Goal: Find specific page/section: Find specific page/section

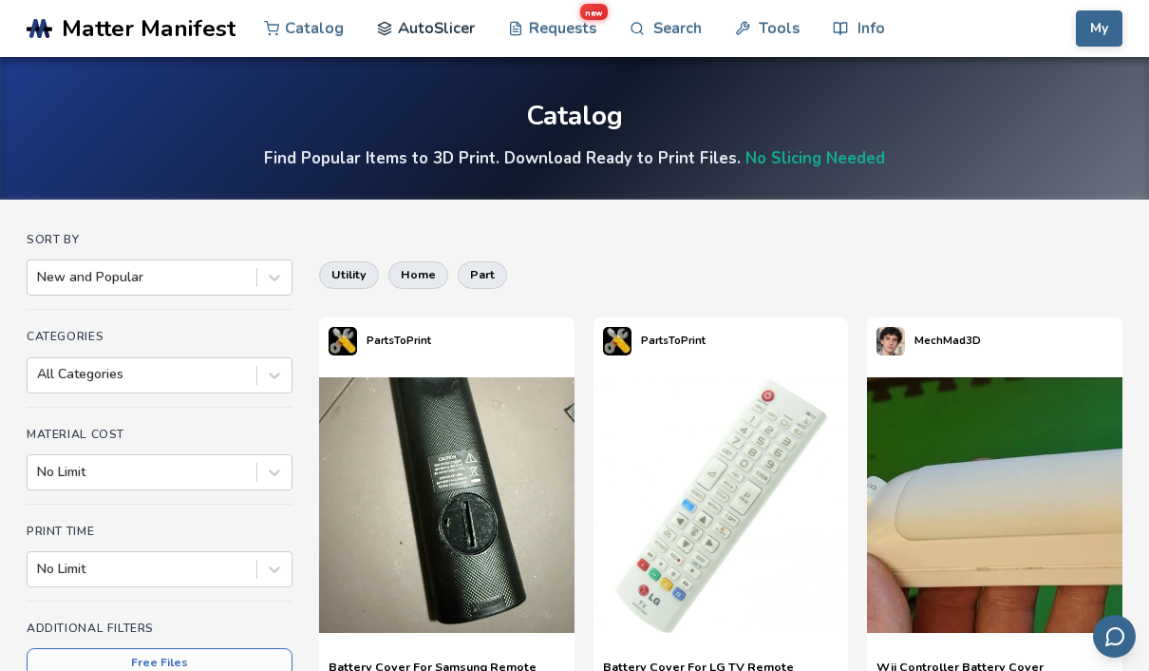
click at [387, 27] on icon at bounding box center [385, 29] width 16 height 16
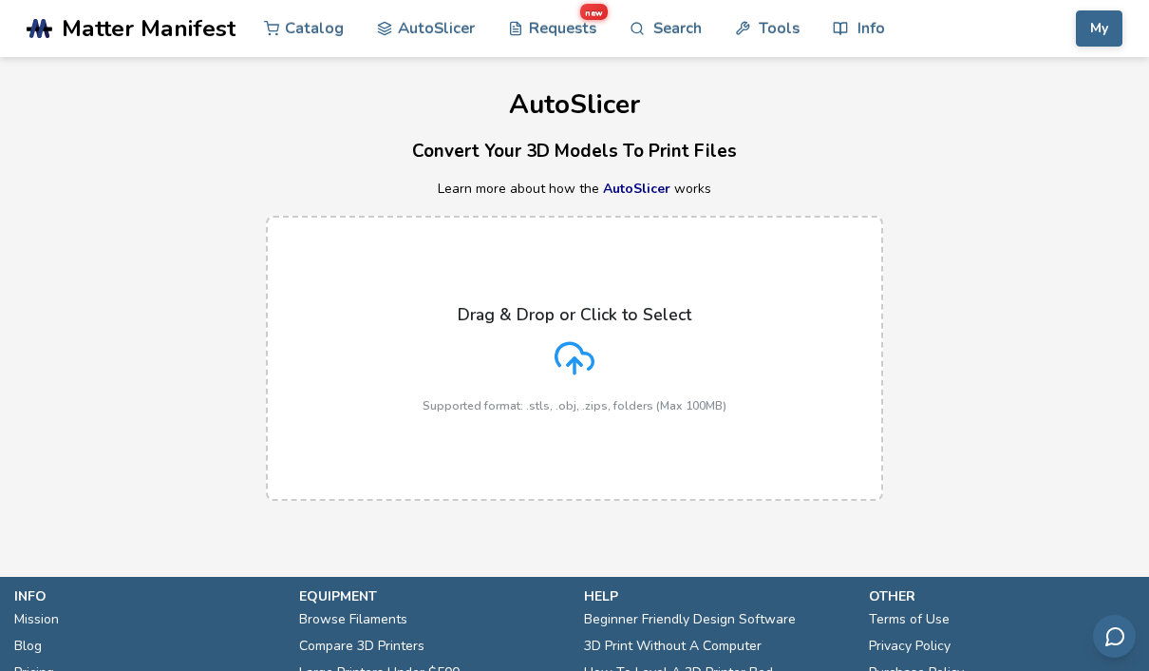
click at [454, 664] on link "Large Printers Under $500" at bounding box center [379, 672] width 161 height 27
select select "**********"
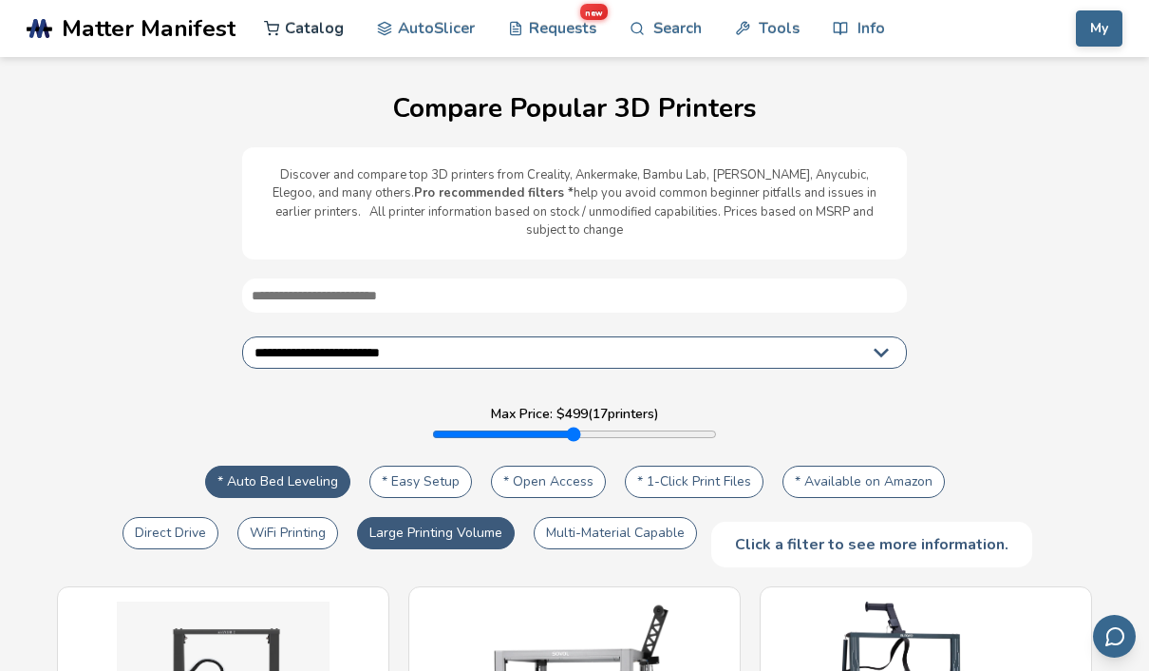
click at [312, 23] on link "Catalog" at bounding box center [304, 28] width 80 height 57
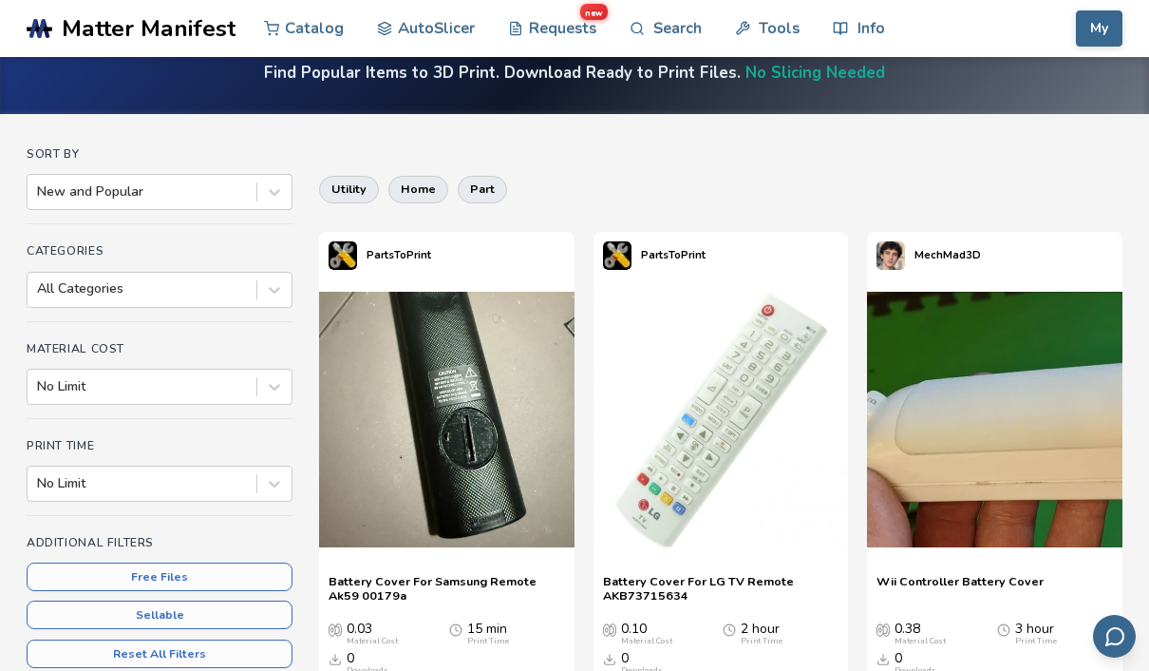
scroll to position [86, 0]
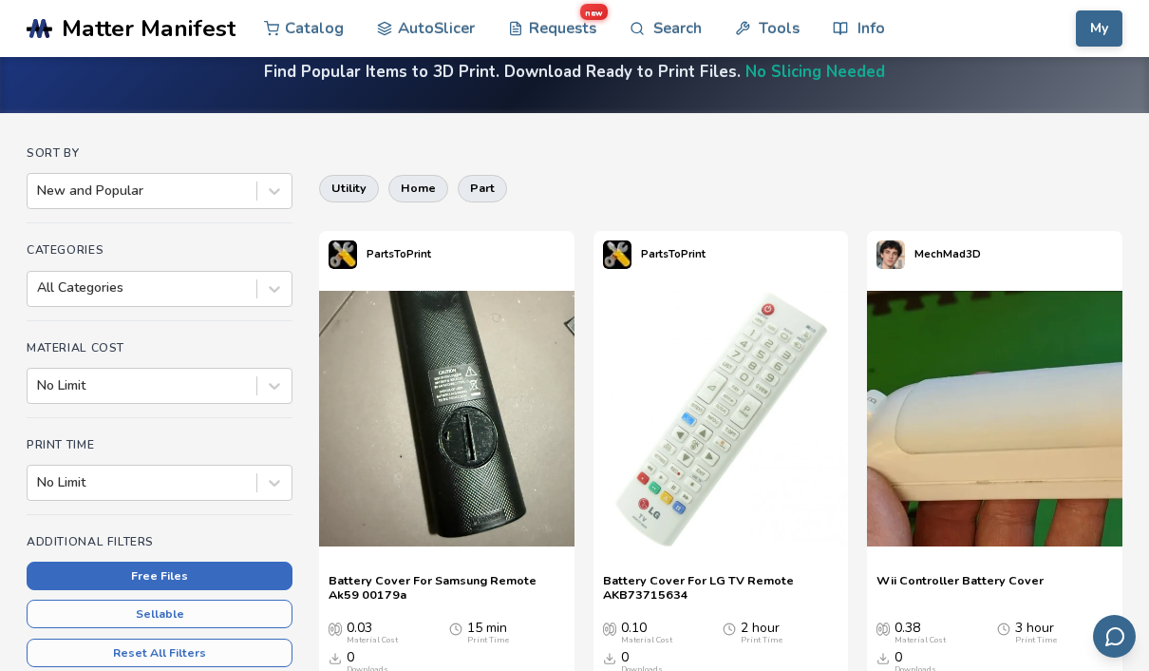
click at [128, 583] on button "Free Files" at bounding box center [160, 575] width 266 height 28
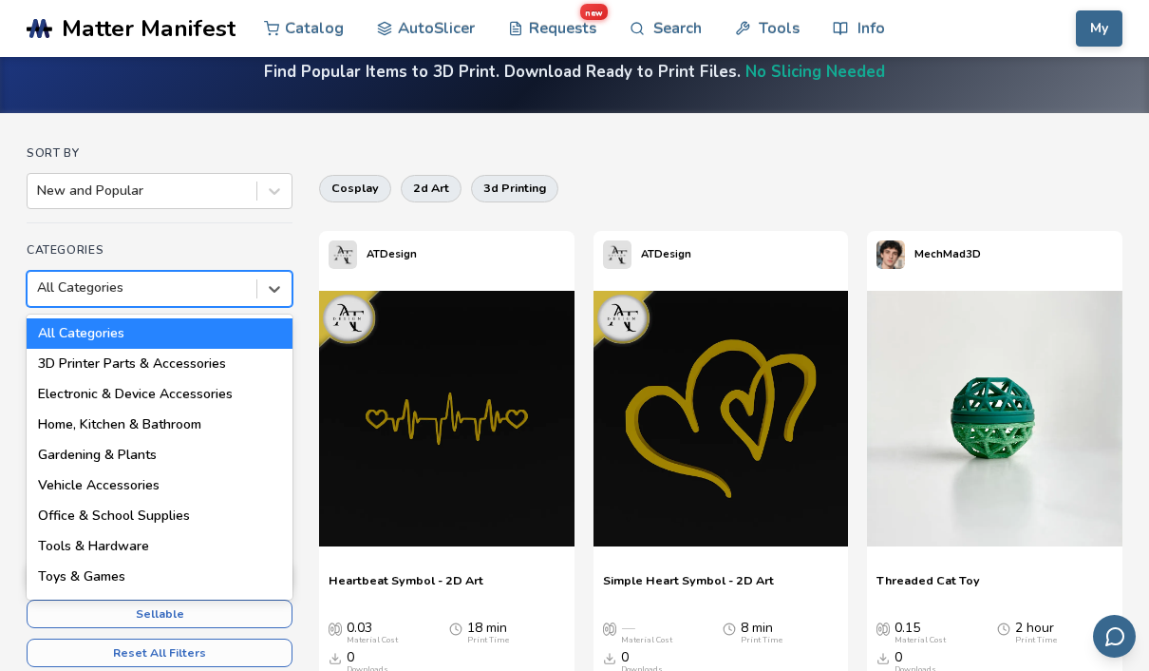
click at [233, 295] on div at bounding box center [142, 287] width 210 height 19
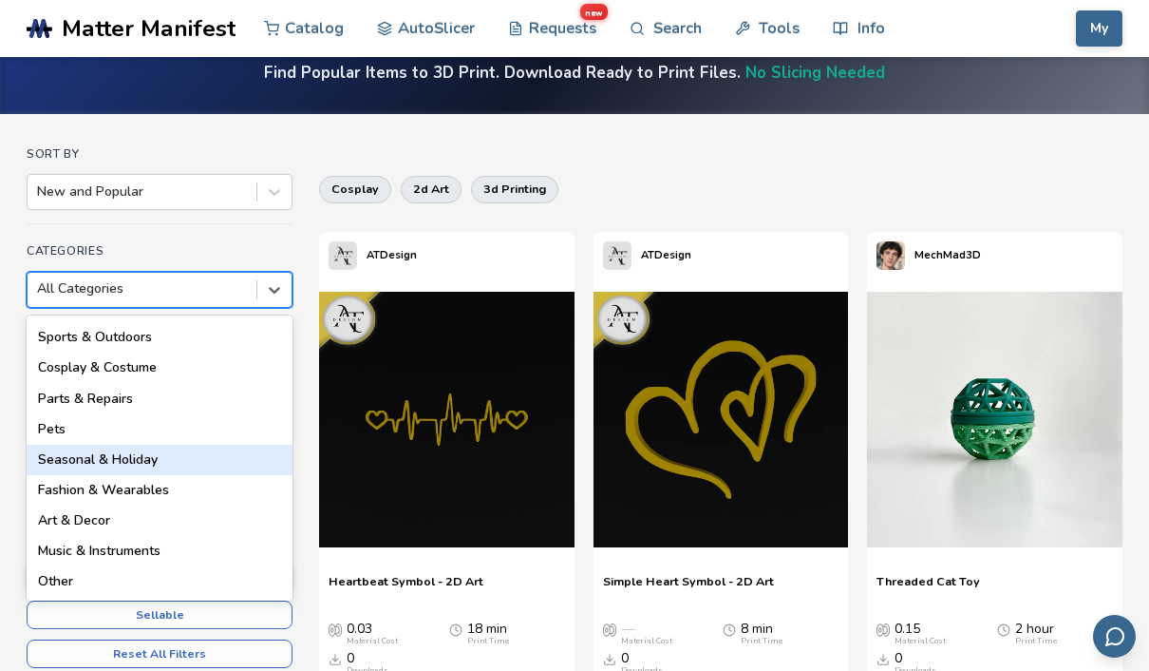
scroll to position [270, 0]
click at [134, 449] on div "Seasonal & Holiday" at bounding box center [160, 460] width 266 height 30
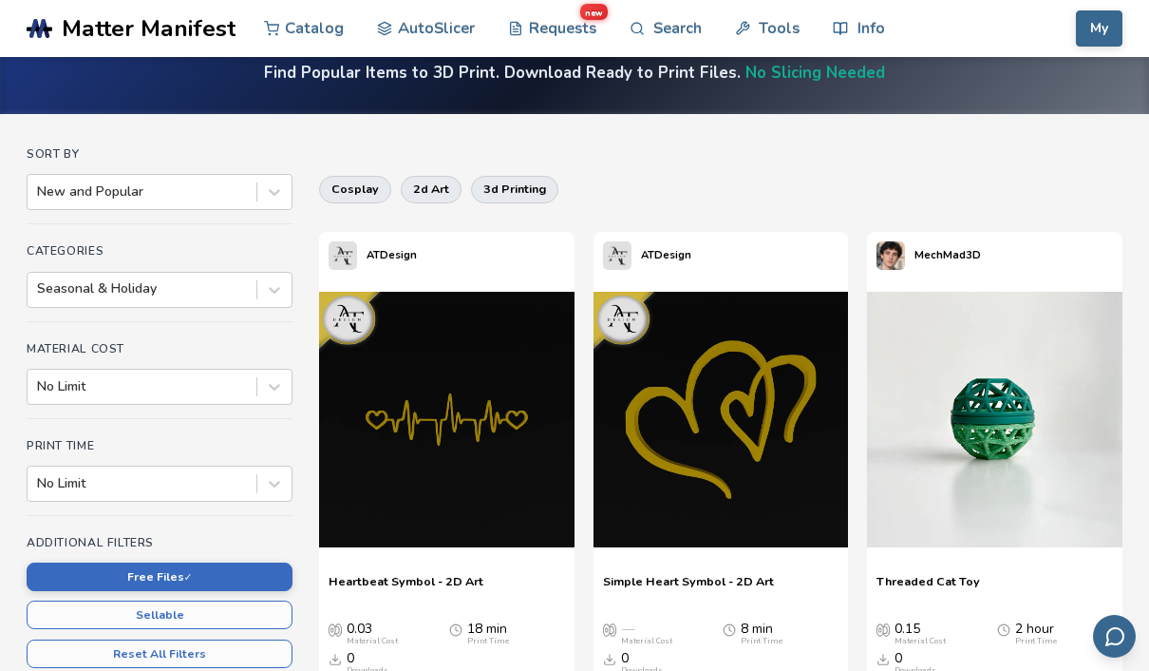
scroll to position [86, 0]
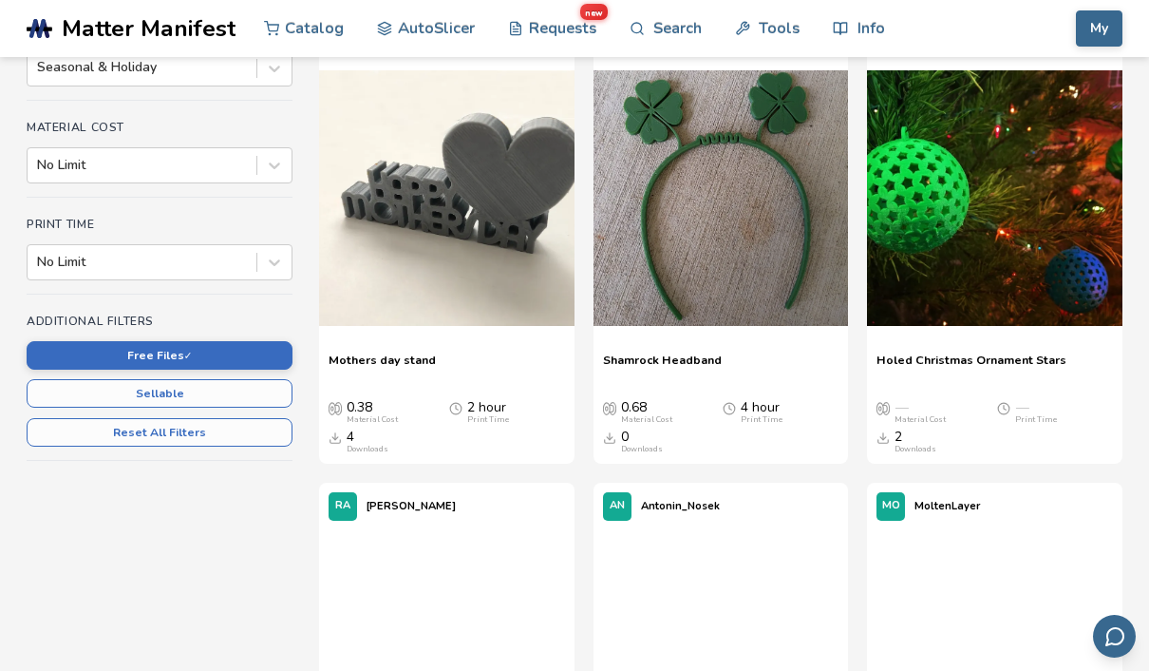
scroll to position [311, 0]
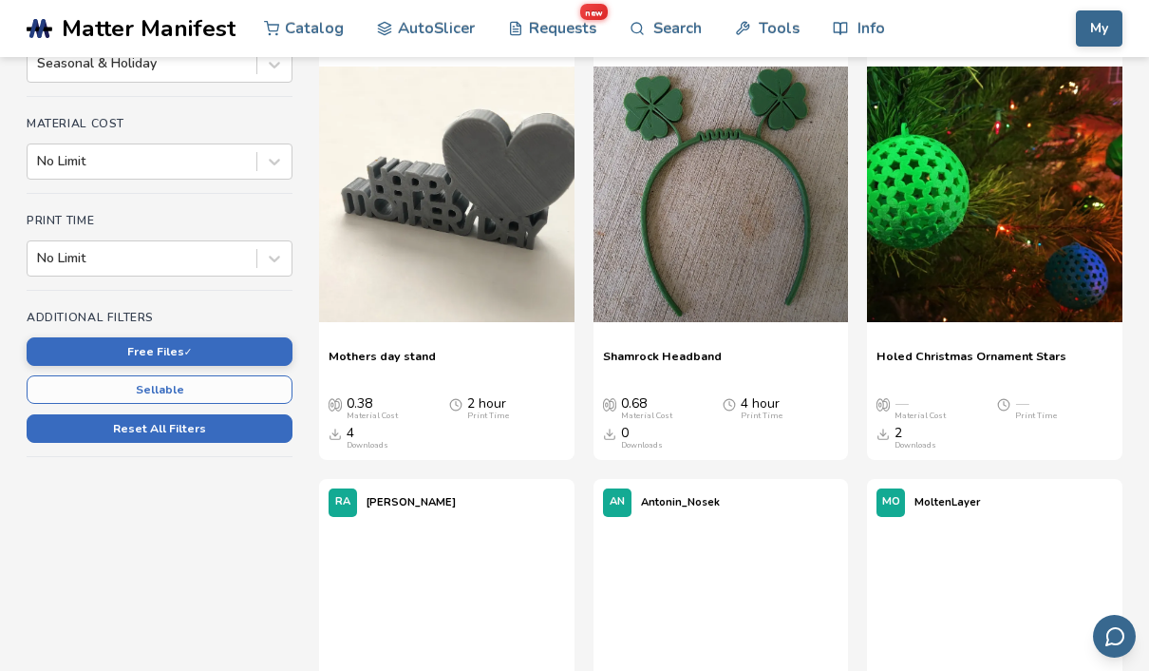
click at [167, 431] on button "Reset All Filters" at bounding box center [160, 428] width 266 height 28
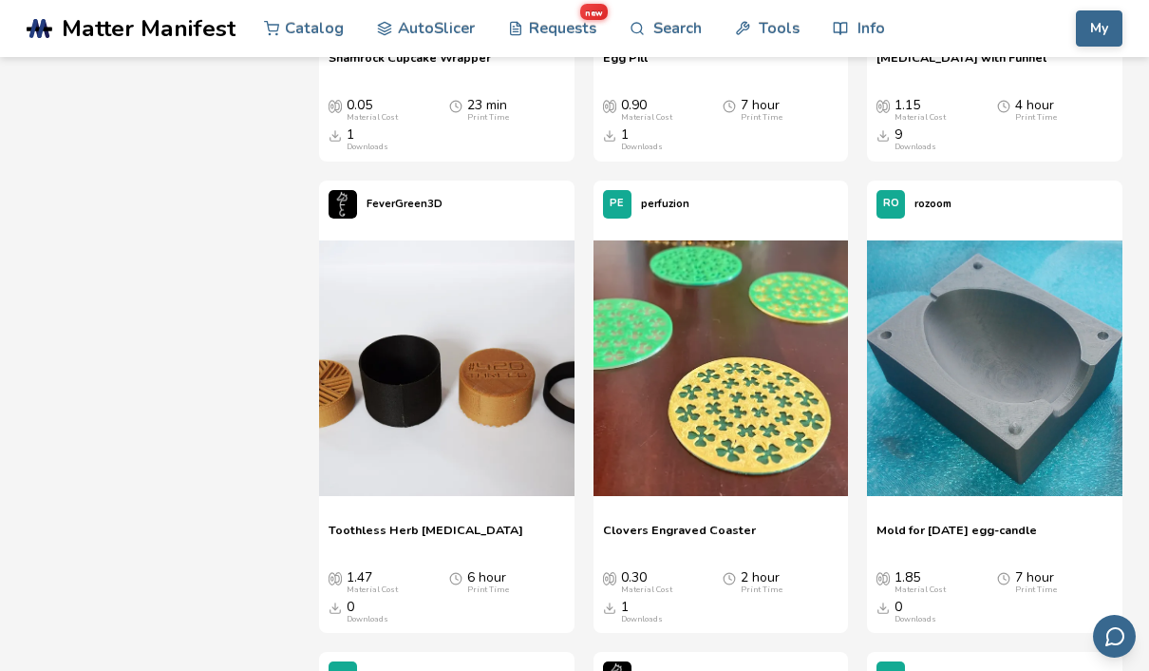
scroll to position [3730, 0]
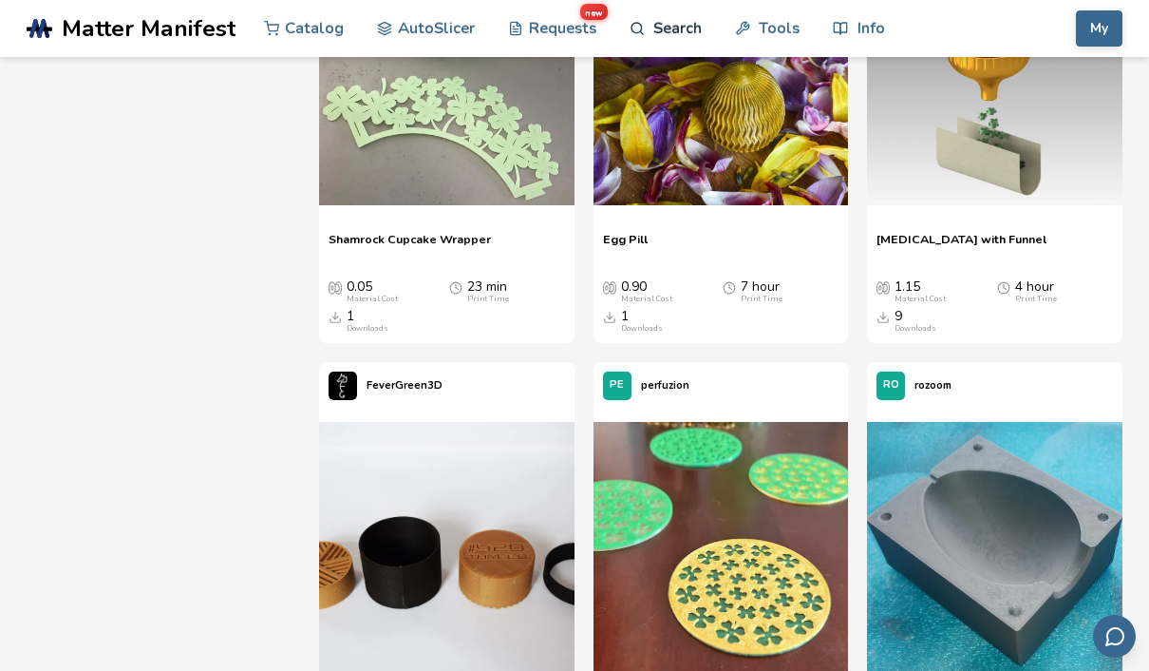
click at [662, 31] on link "Search" at bounding box center [666, 28] width 72 height 57
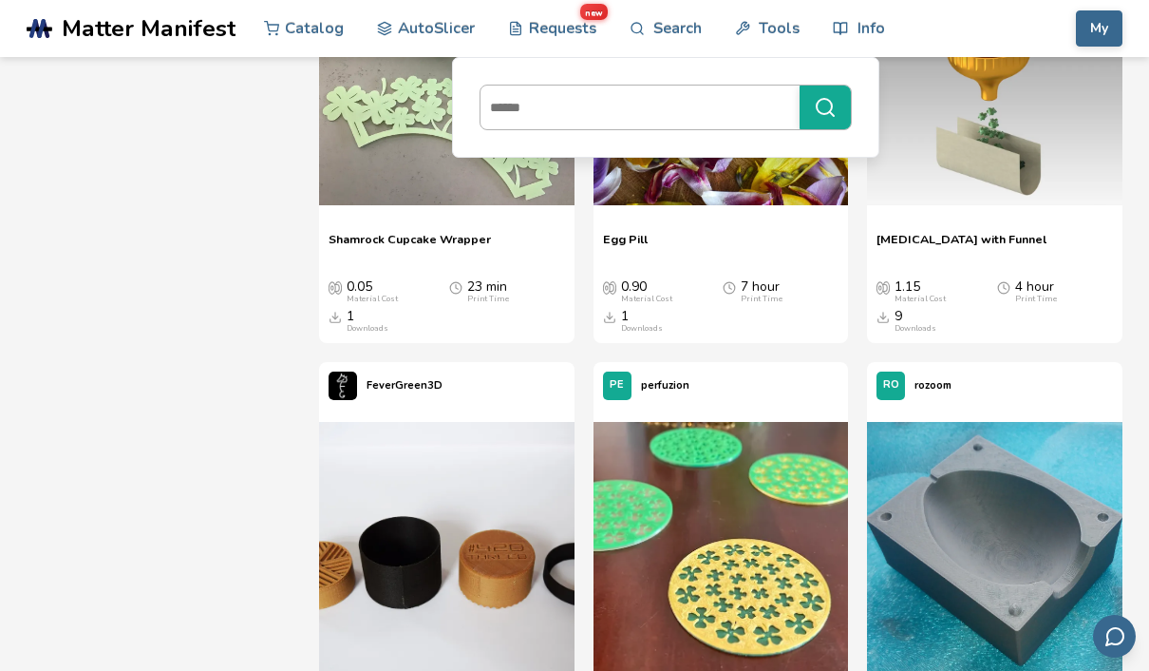
click at [604, 123] on input at bounding box center [636, 107] width 310 height 34
type input "*****"
click at [824, 107] on button "*****" at bounding box center [825, 107] width 51 height 44
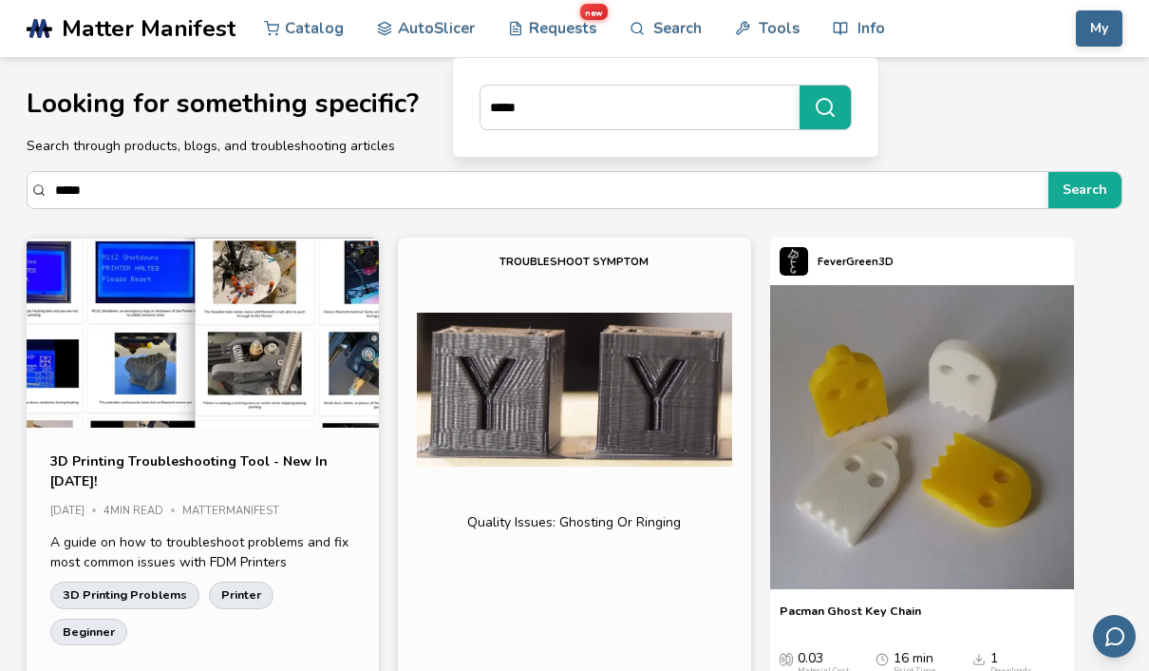
click at [914, 120] on section "Looking for something specific? Search through products, blogs, and troubleshoo…" at bounding box center [574, 628] width 1149 height 1142
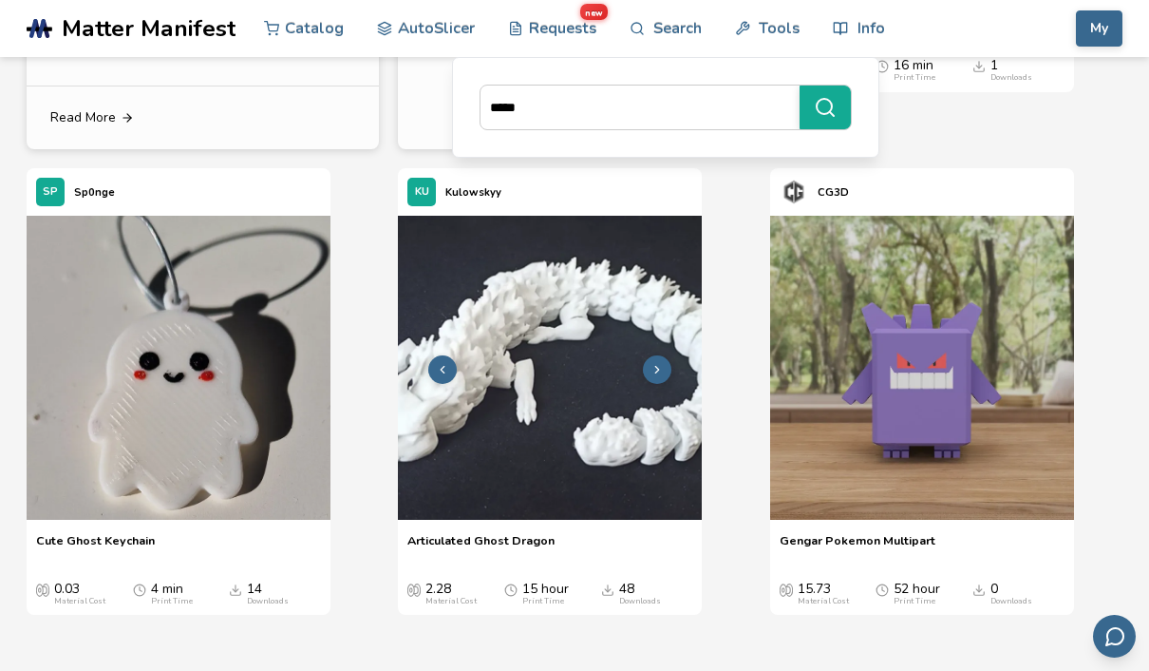
scroll to position [594, 0]
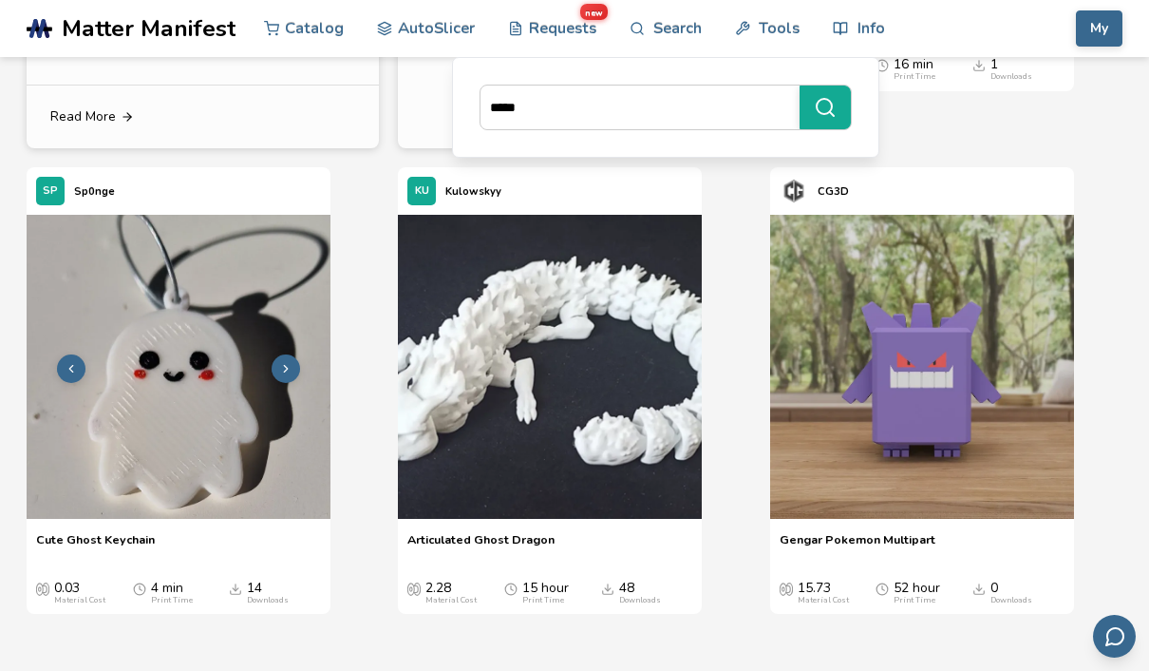
click at [255, 385] on img at bounding box center [179, 367] width 304 height 304
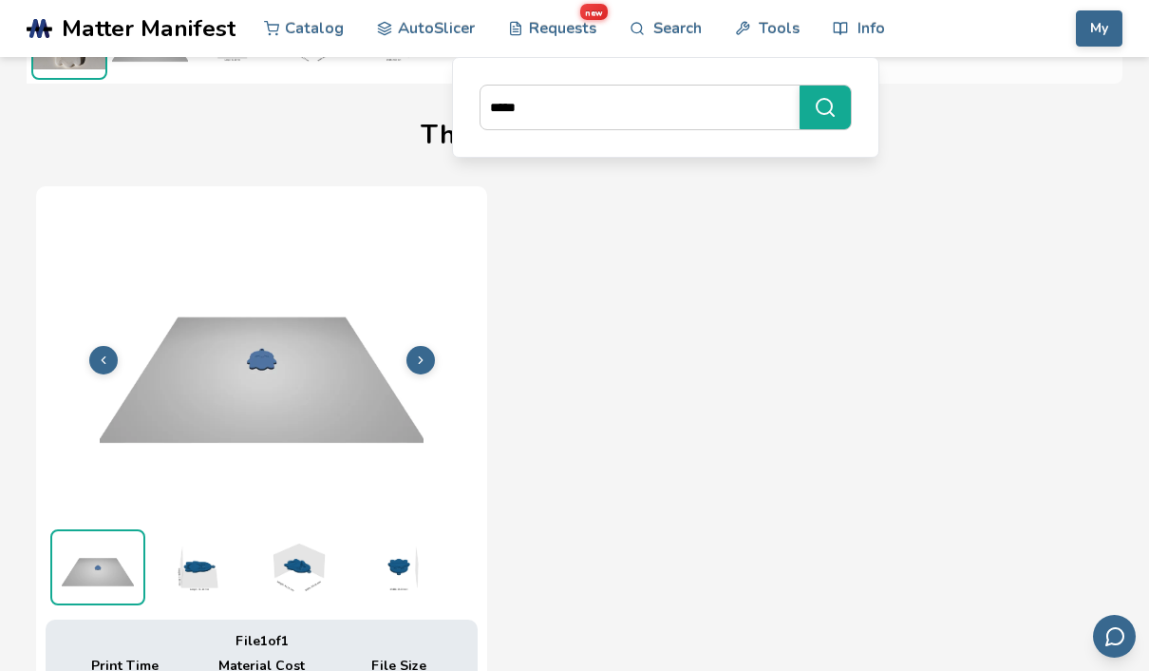
scroll to position [561, 0]
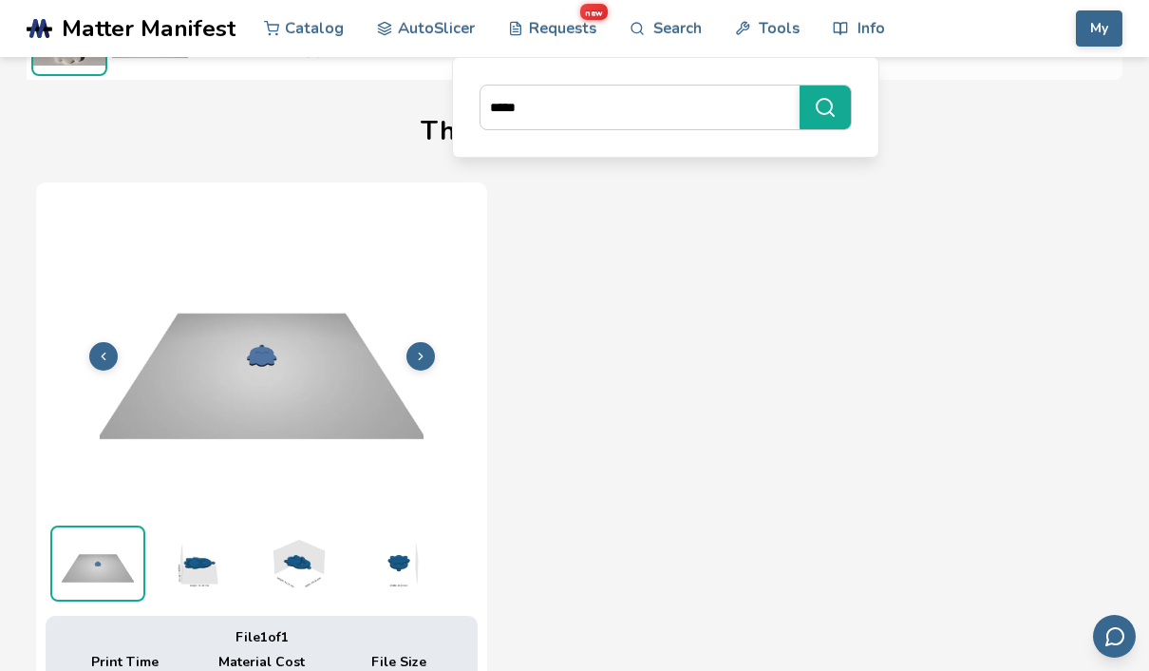
click at [227, 570] on img at bounding box center [197, 563] width 95 height 76
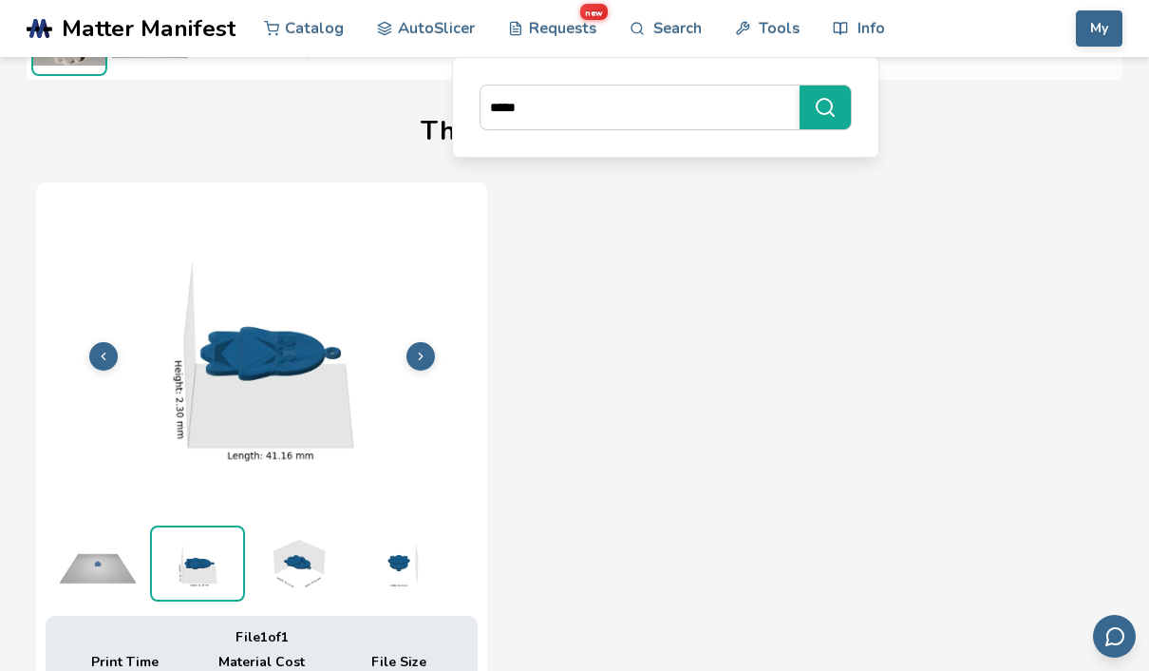
click at [289, 567] on img at bounding box center [297, 563] width 95 height 76
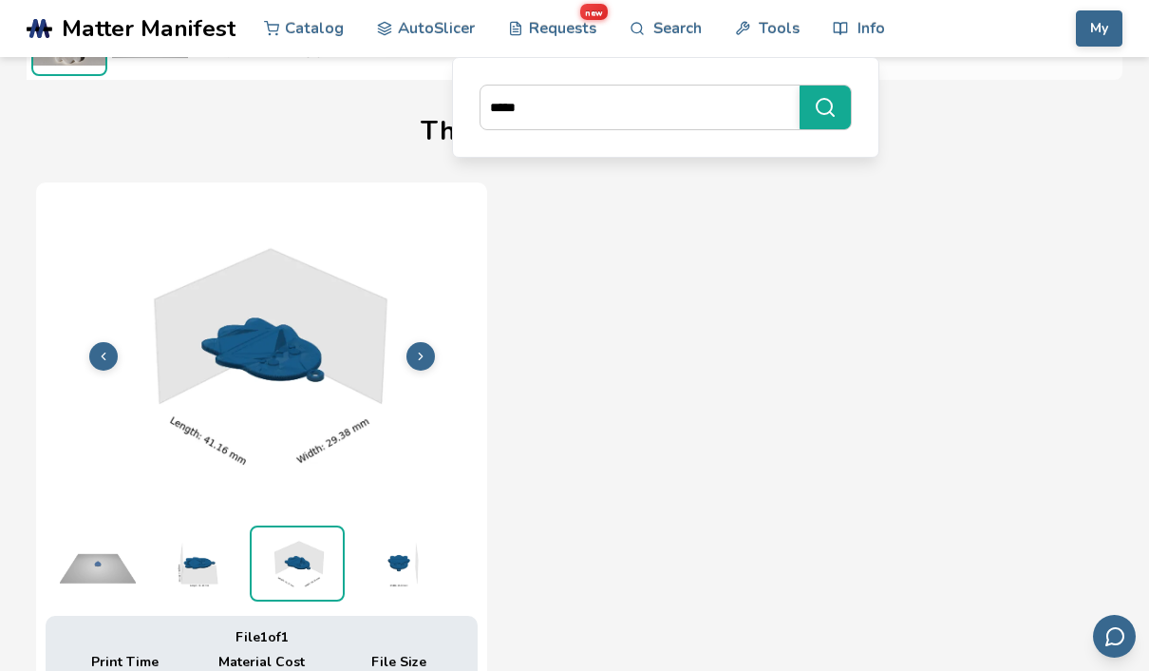
click at [376, 572] on img at bounding box center [397, 563] width 95 height 76
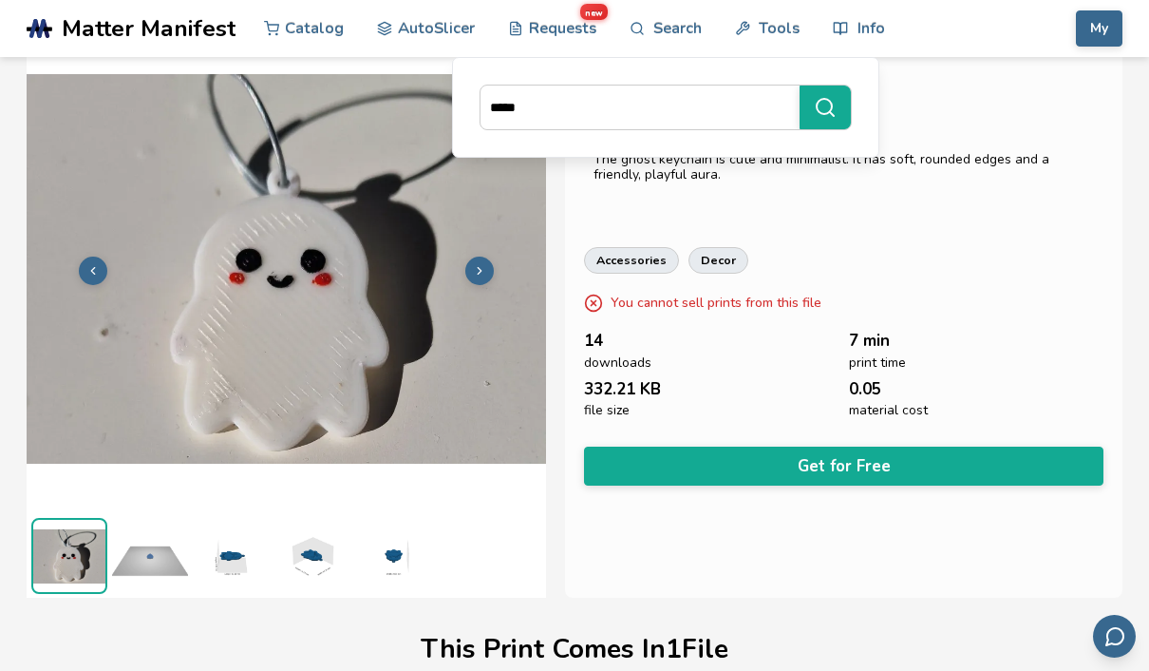
scroll to position [43, 0]
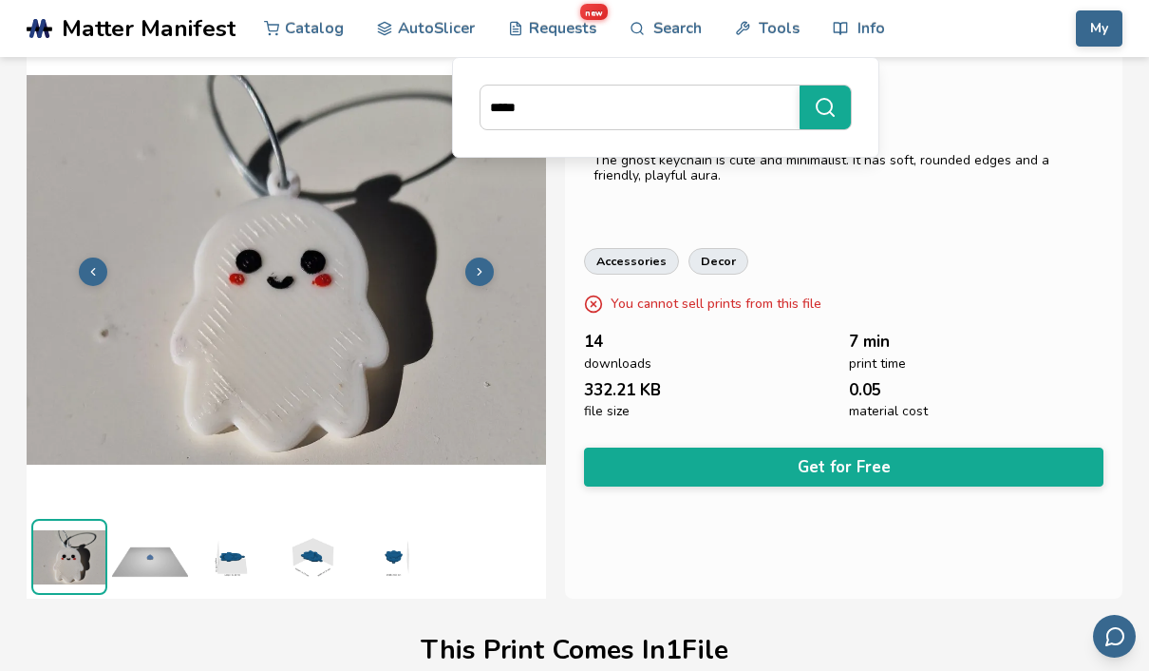
click at [161, 564] on img at bounding box center [150, 557] width 76 height 76
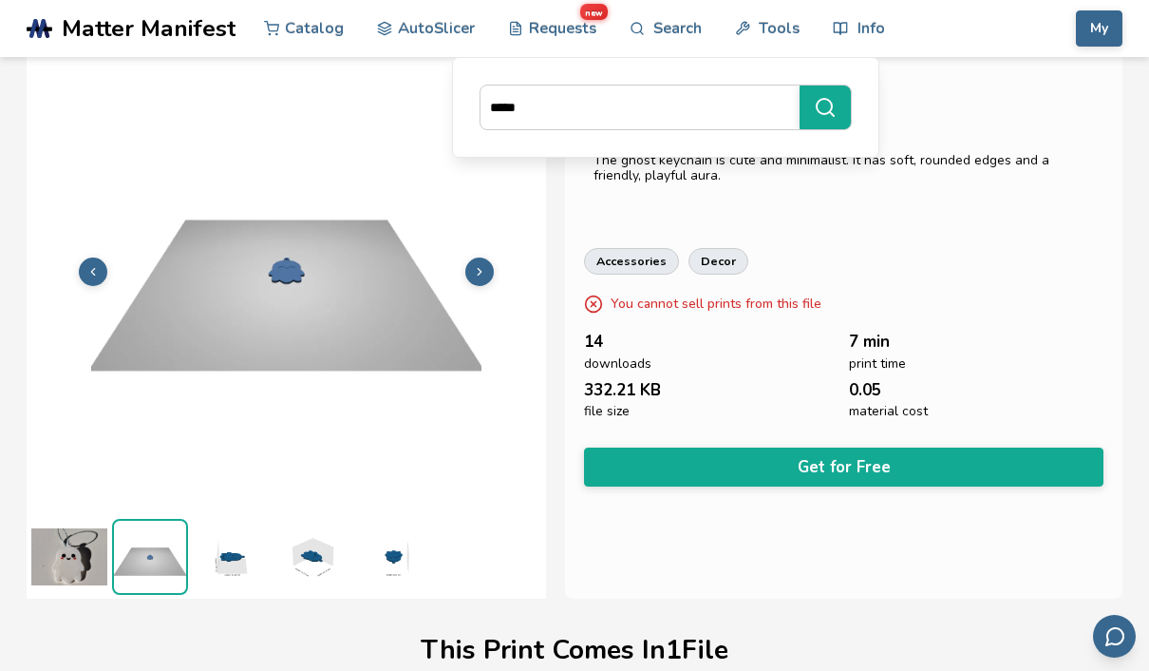
click at [214, 558] on img at bounding box center [231, 557] width 76 height 76
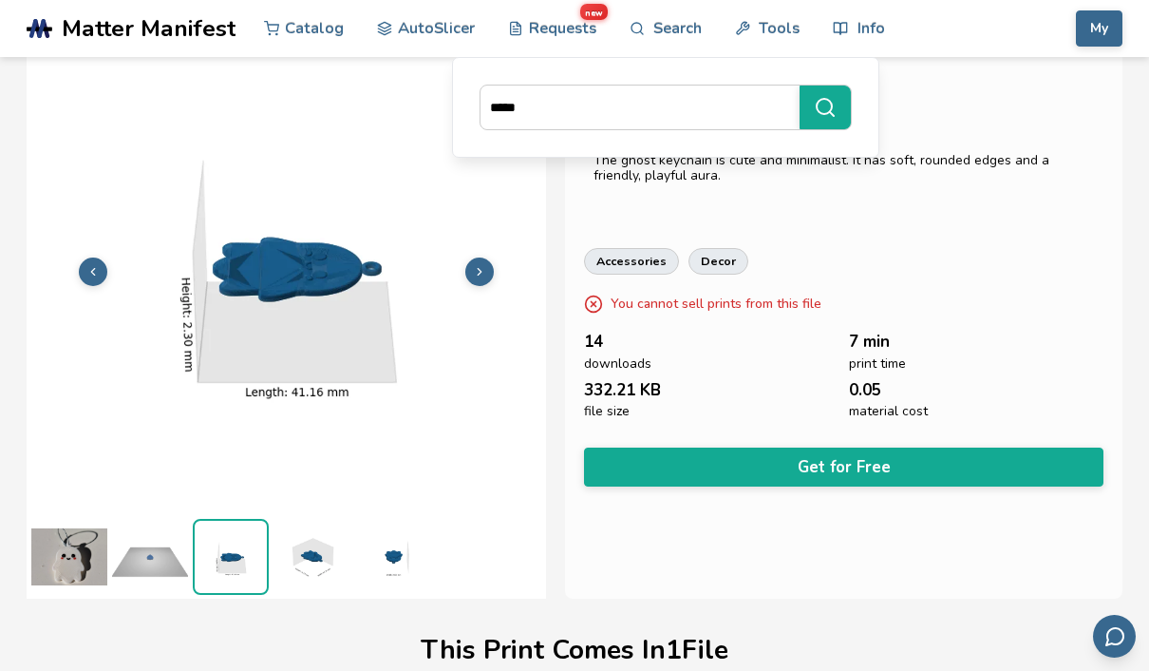
click at [297, 559] on img at bounding box center [312, 557] width 76 height 76
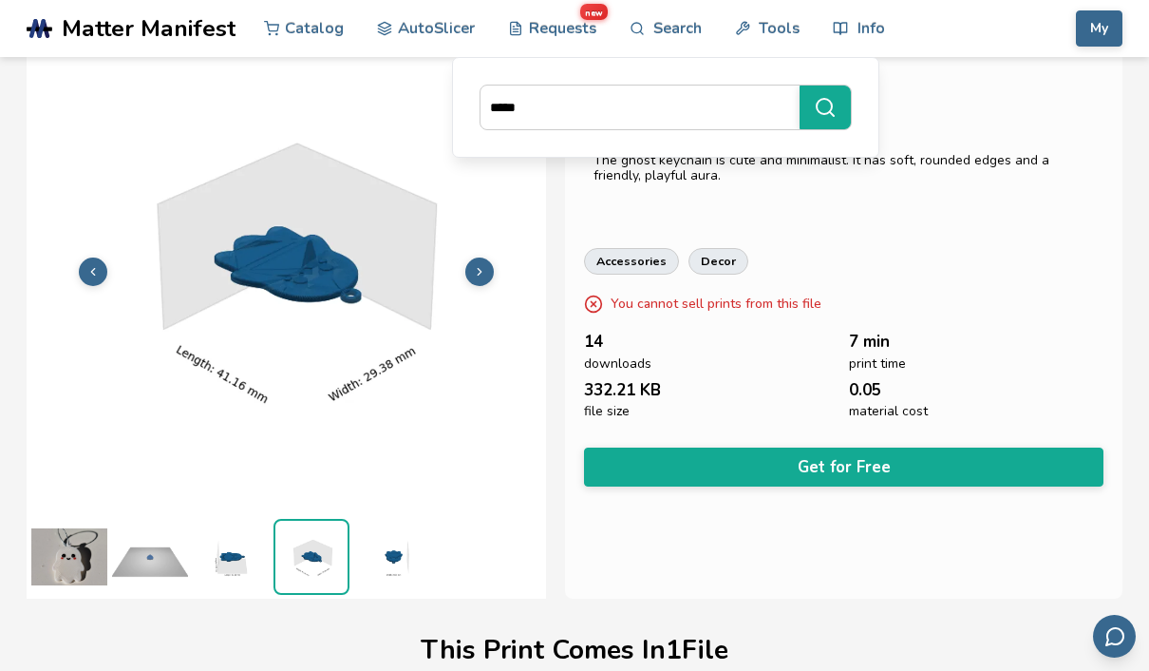
click at [388, 566] on img at bounding box center [392, 557] width 76 height 76
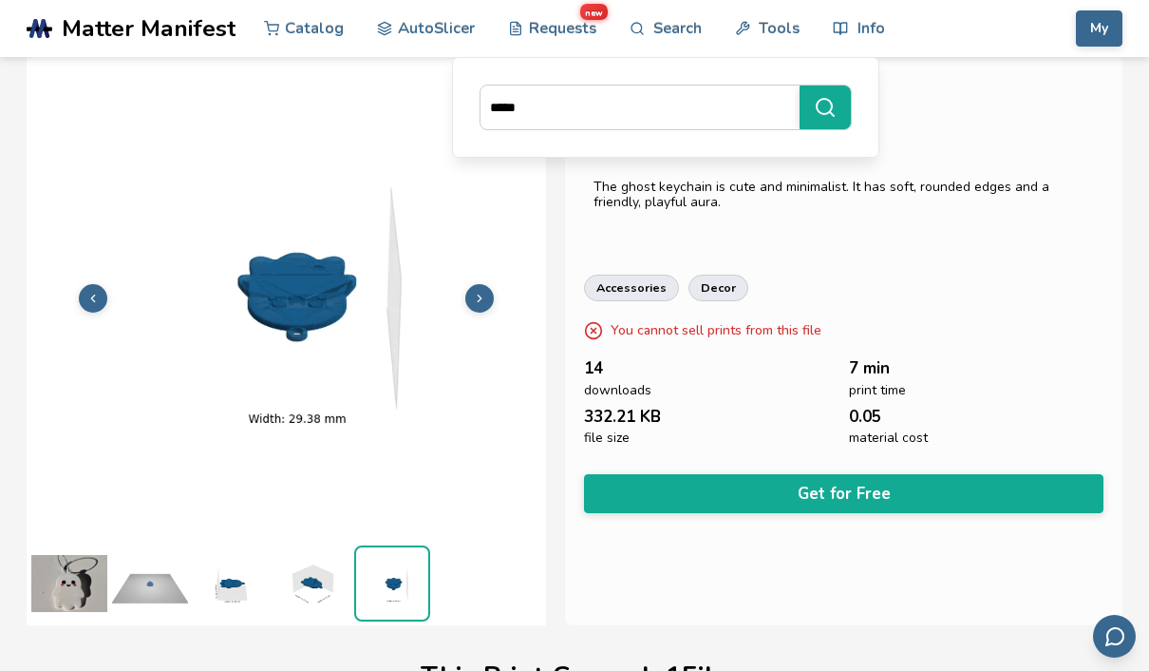
scroll to position [12, 0]
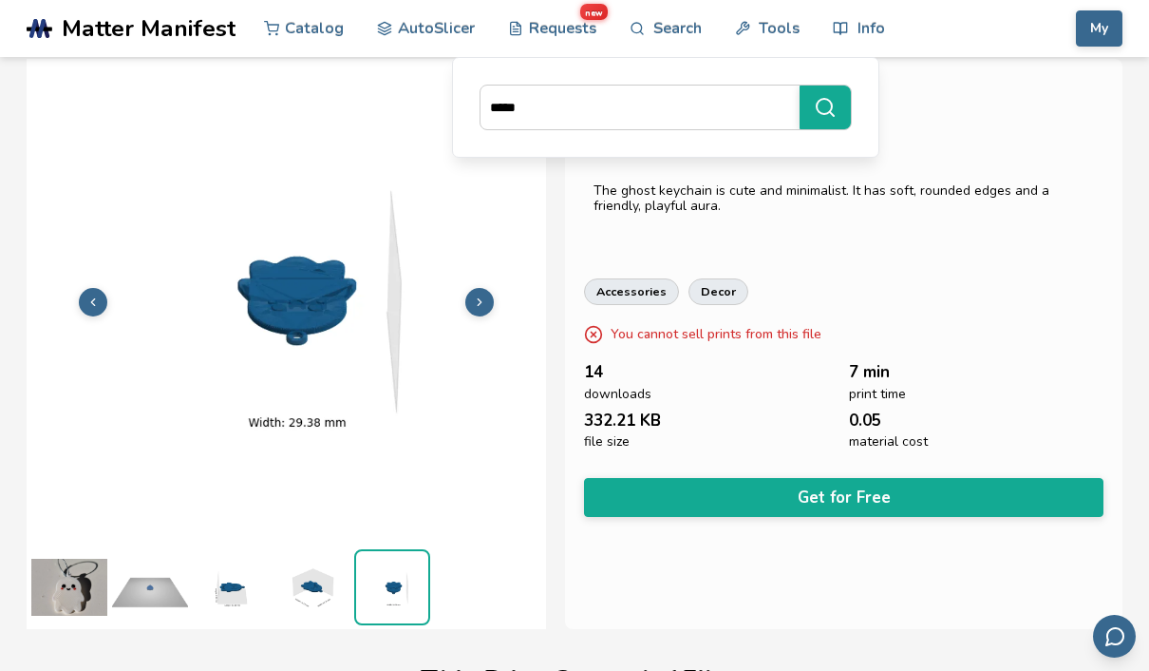
click at [52, 585] on img at bounding box center [69, 587] width 76 height 76
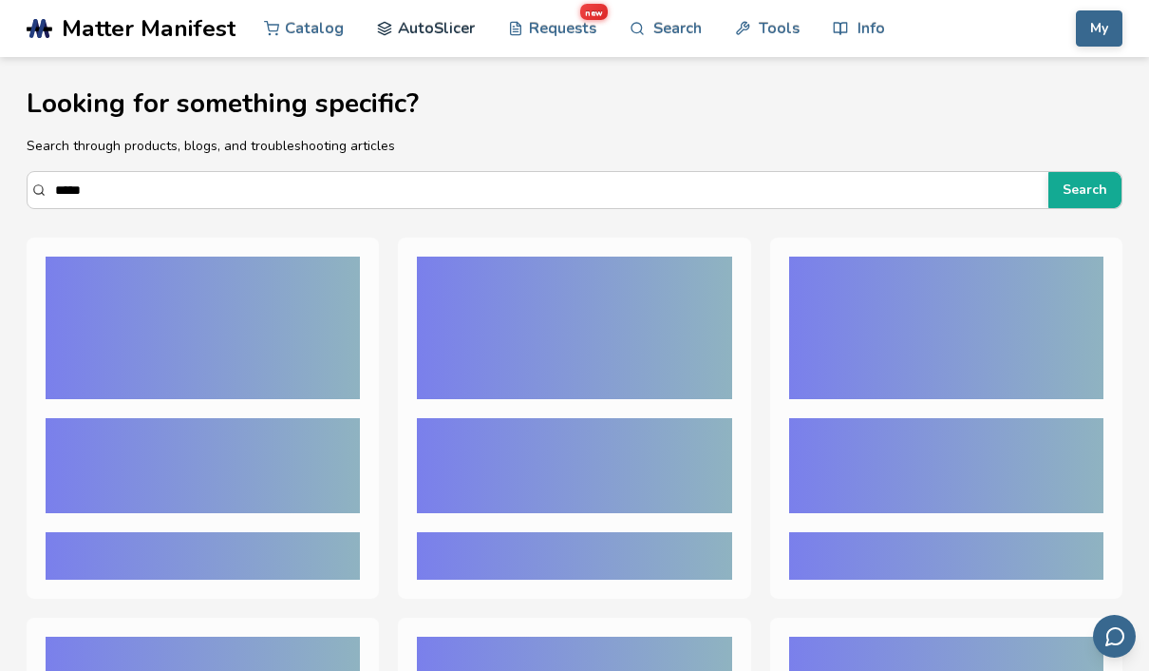
click at [460, 33] on link "AutoSlicer" at bounding box center [426, 28] width 98 height 57
